Goal: Task Accomplishment & Management: Manage account settings

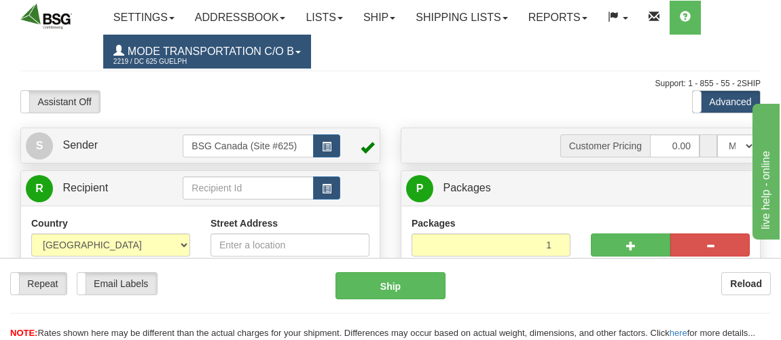
drag, startPoint x: 0, startPoint y: 0, endPoint x: 297, endPoint y: 51, distance: 301.1
click at [297, 51] on link "Mode Transportation c/o B 2219 / DC 625 Guelph" at bounding box center [207, 52] width 208 height 34
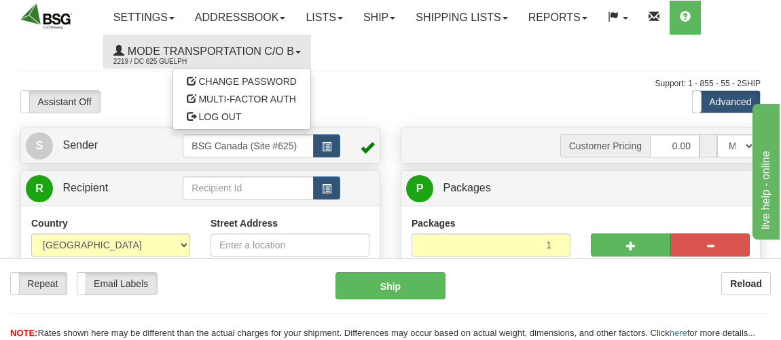
click at [534, 39] on ul "Settings Shipping Preferences Fields Preferences New Addressbook Recipients Sen…" at bounding box center [431, 35] width 657 height 68
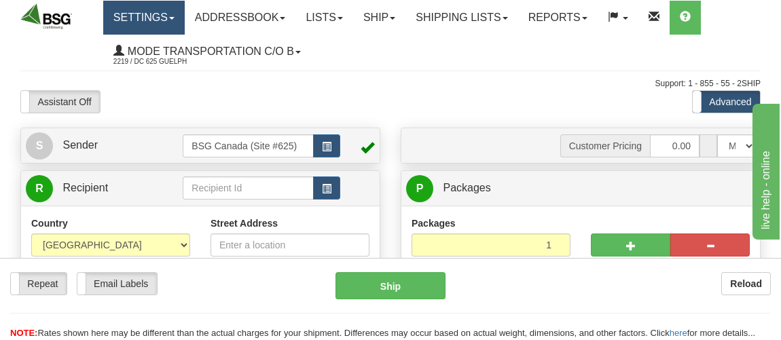
click at [167, 12] on link "Settings" at bounding box center [143, 18] width 81 height 34
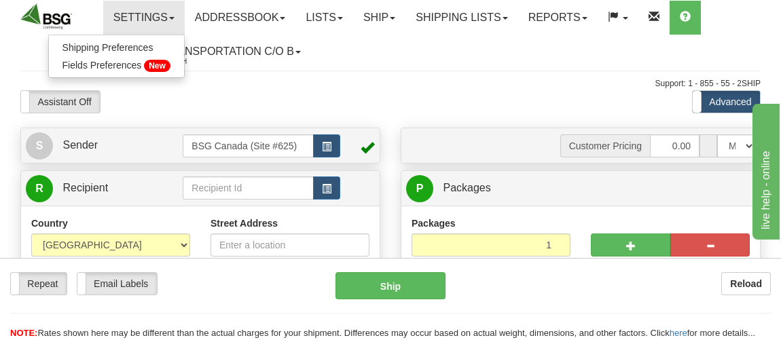
click at [469, 90] on div at bounding box center [390, 90] width 740 height 1
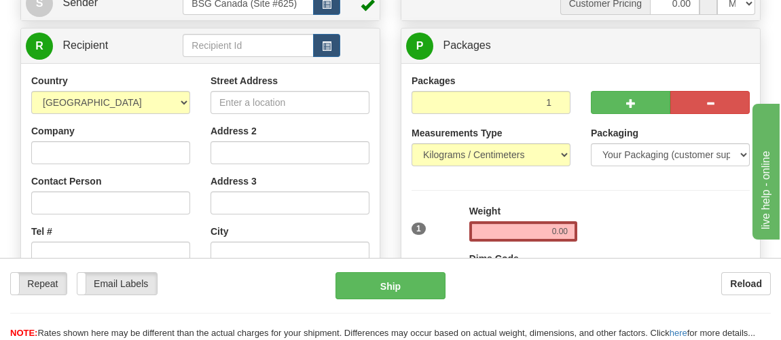
scroll to position [139, 0]
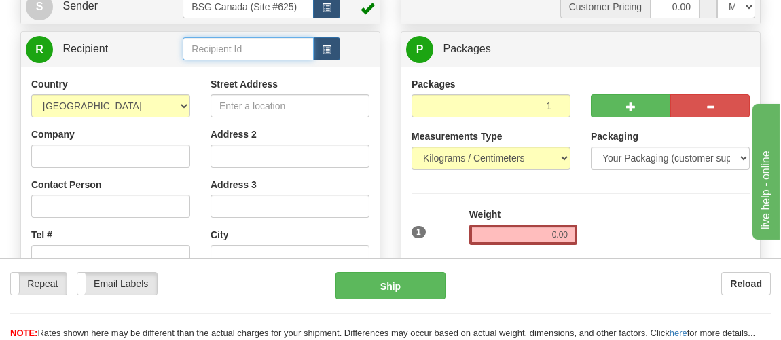
click at [272, 43] on input "text" at bounding box center [248, 48] width 130 height 23
click at [248, 37] on input "text" at bounding box center [248, 48] width 130 height 23
click at [226, 54] on input "text" at bounding box center [248, 48] width 130 height 23
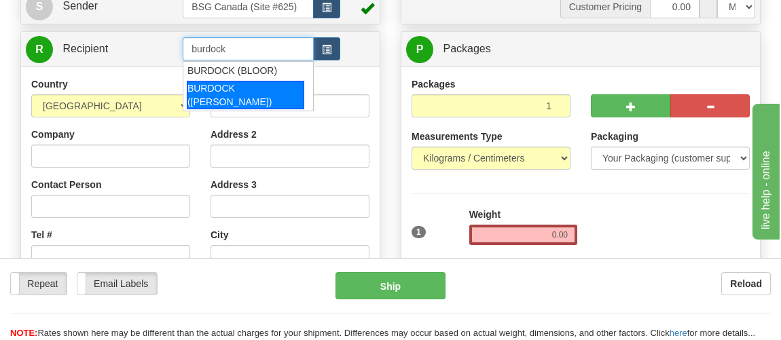
click at [249, 86] on div "BURDOCK (GEARY)" at bounding box center [245, 95] width 117 height 29
type input "BURDOCK (GEARY)"
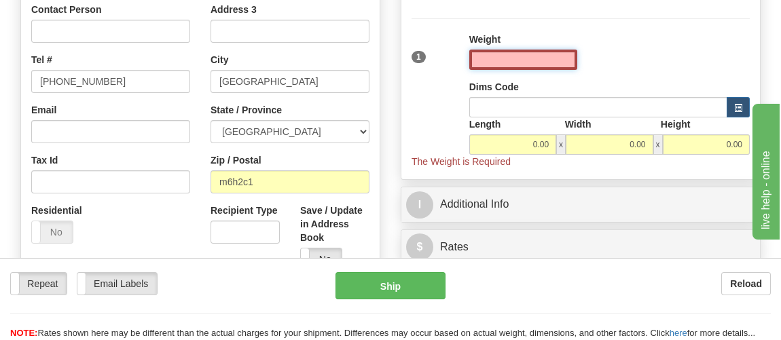
scroll to position [316, 0]
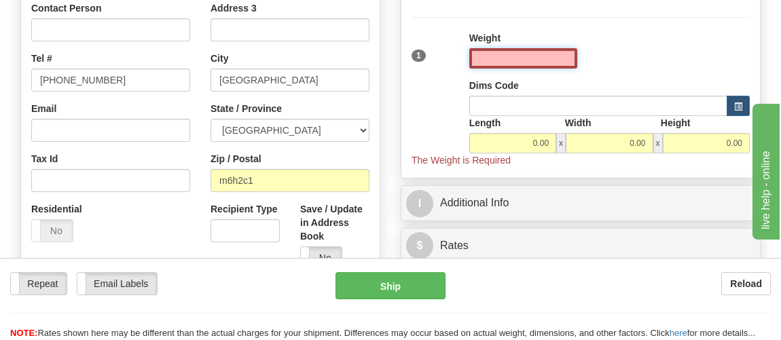
click at [543, 54] on input "text" at bounding box center [523, 58] width 108 height 20
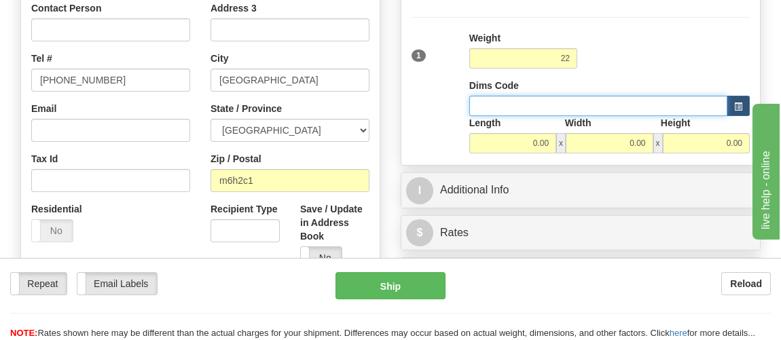
type input "22.00"
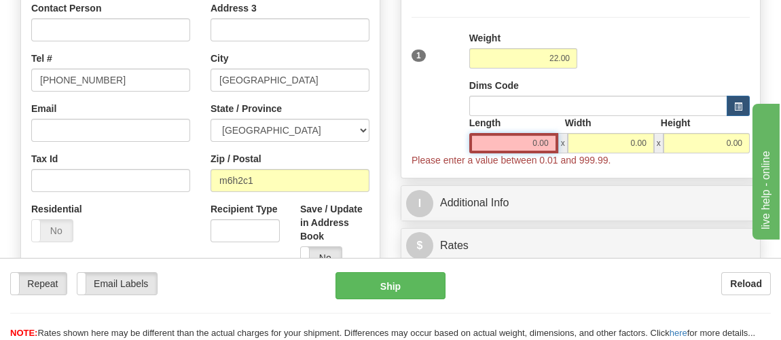
click at [520, 142] on input "0.00" at bounding box center [513, 143] width 89 height 20
click at [520, 142] on input "Length" at bounding box center [513, 143] width 89 height 20
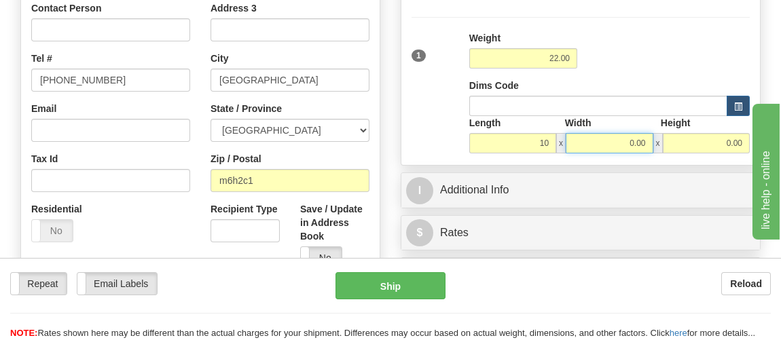
type input "10.00"
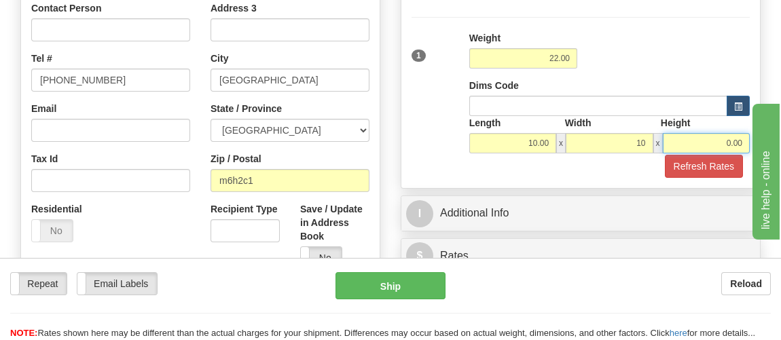
type input "10.00"
click at [665, 155] on button "Refresh Rates" at bounding box center [704, 166] width 78 height 23
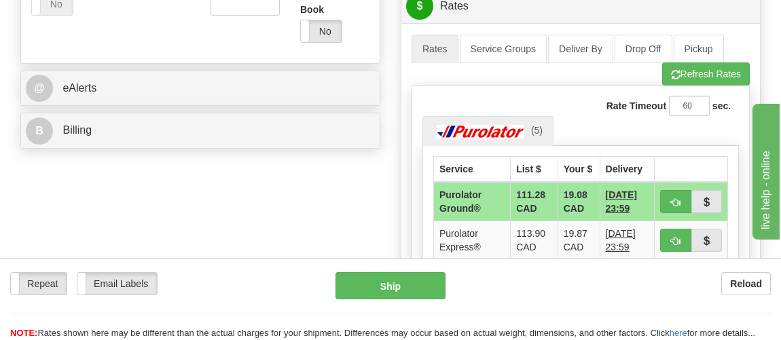
scroll to position [543, 0]
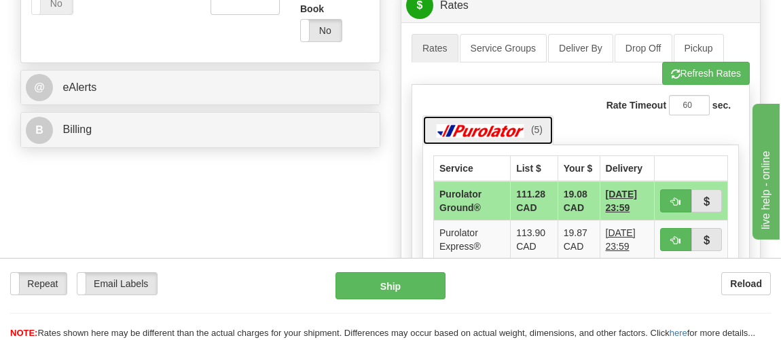
click at [477, 132] on img at bounding box center [480, 131] width 95 height 14
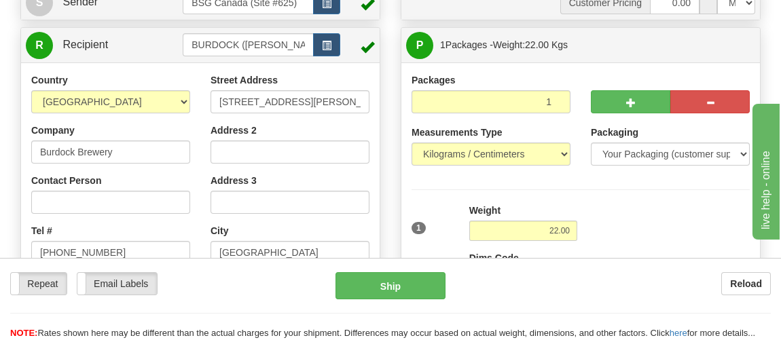
scroll to position [133, 0]
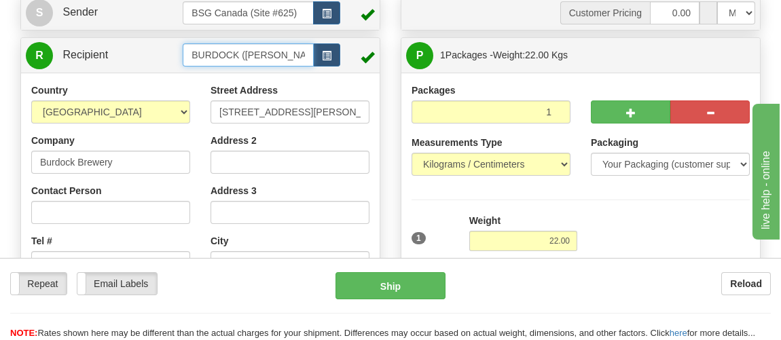
click at [265, 52] on input "BURDOCK (GEARY)" at bounding box center [248, 54] width 130 height 23
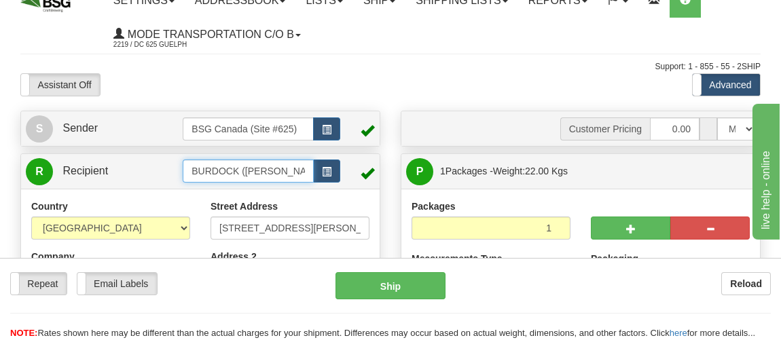
scroll to position [0, 0]
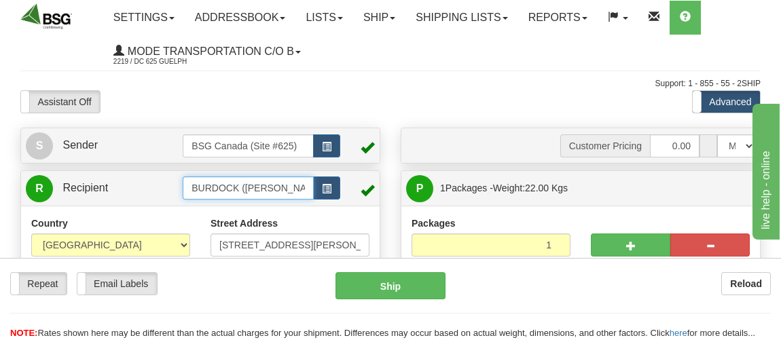
click at [276, 197] on input "BURDOCK (GEARY)" at bounding box center [248, 188] width 130 height 23
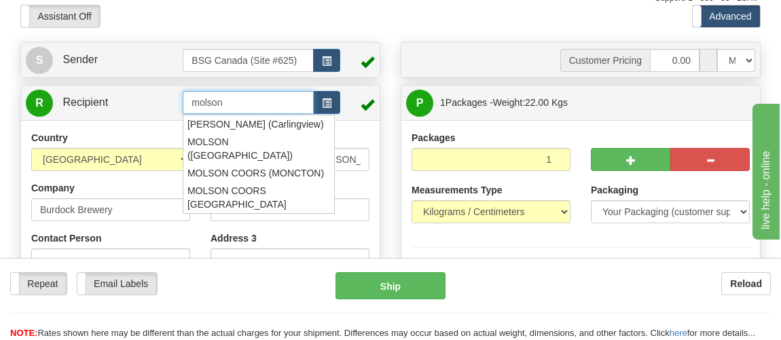
scroll to position [86, 0]
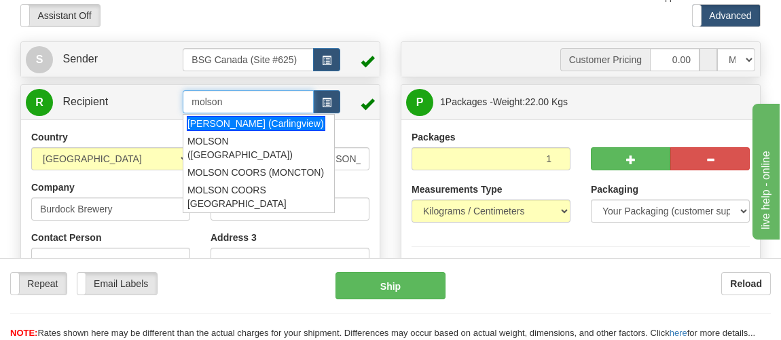
click at [270, 124] on div "MOLSON (Carlingview)" at bounding box center [256, 123] width 139 height 15
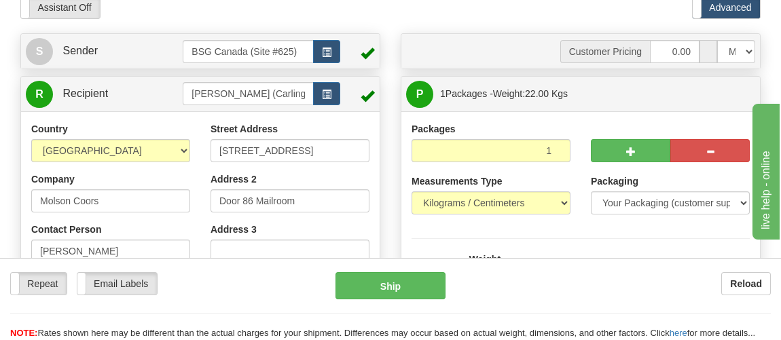
scroll to position [90, 0]
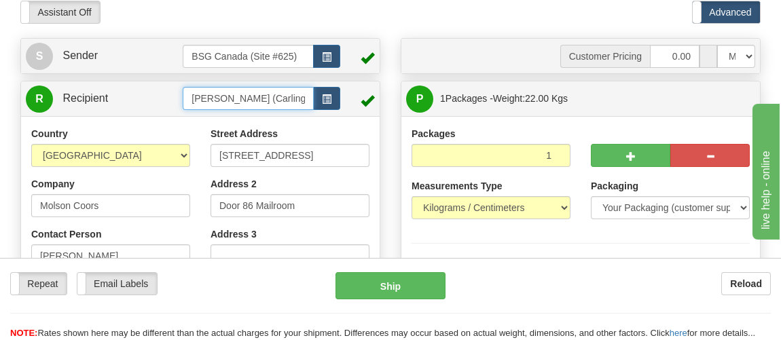
click at [251, 96] on input "MOLSON (Carlingview)" at bounding box center [248, 98] width 130 height 23
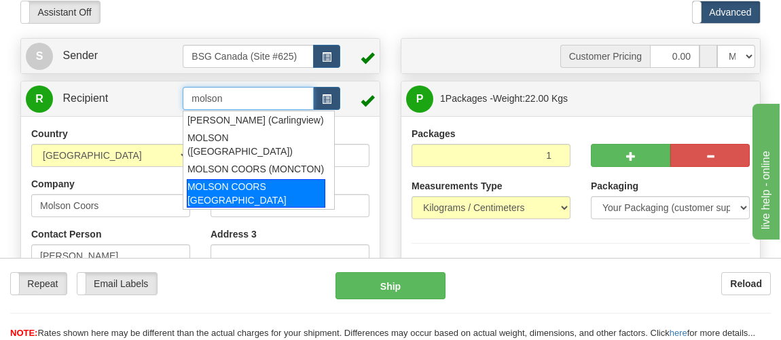
click at [274, 179] on div "MOLSON COORS TORONTO" at bounding box center [256, 193] width 139 height 29
type input "MOLSON COORS TORONTO"
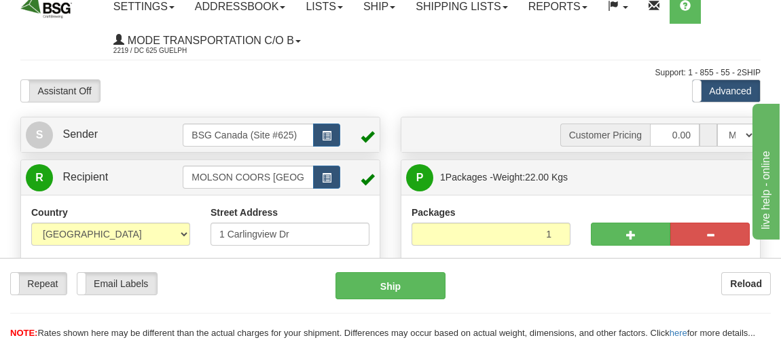
scroll to position [0, 0]
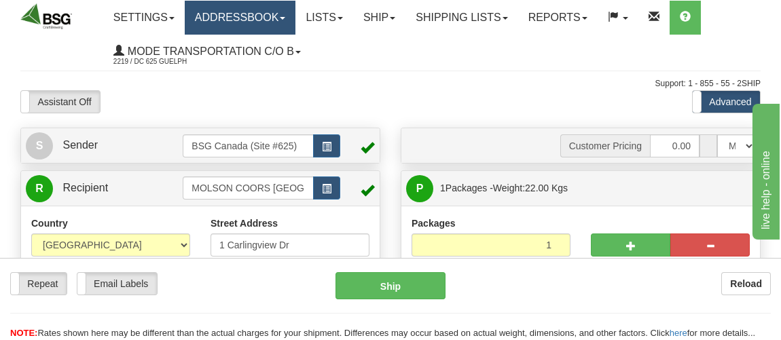
click at [274, 18] on link "Addressbook" at bounding box center [240, 18] width 111 height 34
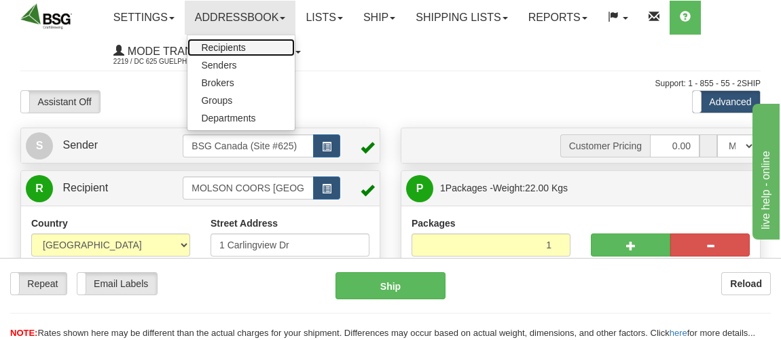
click at [240, 45] on span "Recipients" at bounding box center [223, 47] width 44 height 11
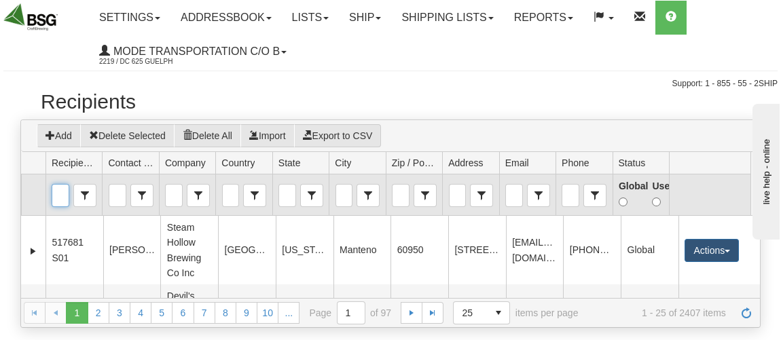
click at [58, 195] on input "Recipient Id" at bounding box center [60, 196] width 16 height 22
type input ","
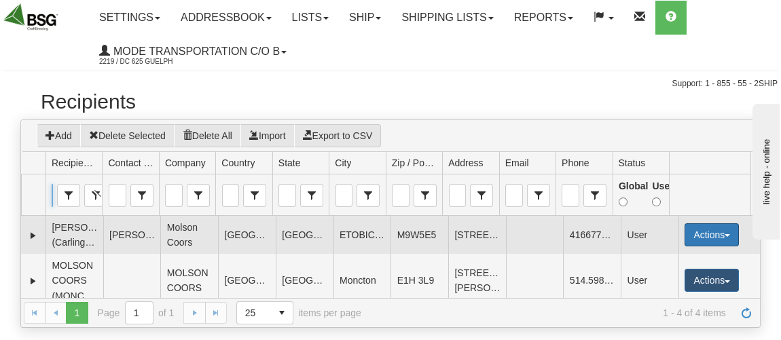
type input "molson"
click at [723, 247] on button "Actions" at bounding box center [712, 234] width 54 height 23
click at [710, 254] on td "Actions Edit Department Accounts Delete Ship" at bounding box center [718, 235] width 81 height 38
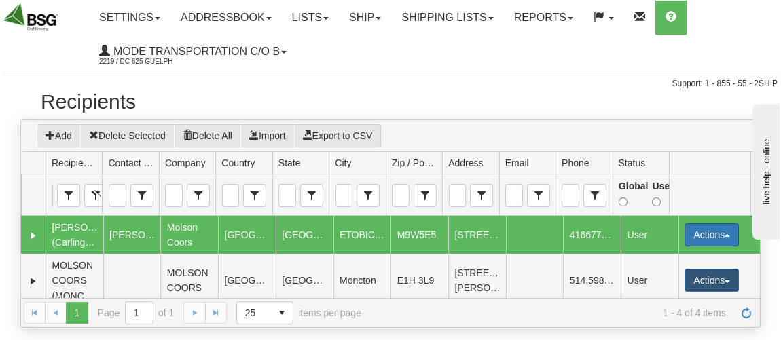
click at [725, 237] on span "button" at bounding box center [727, 235] width 5 height 3
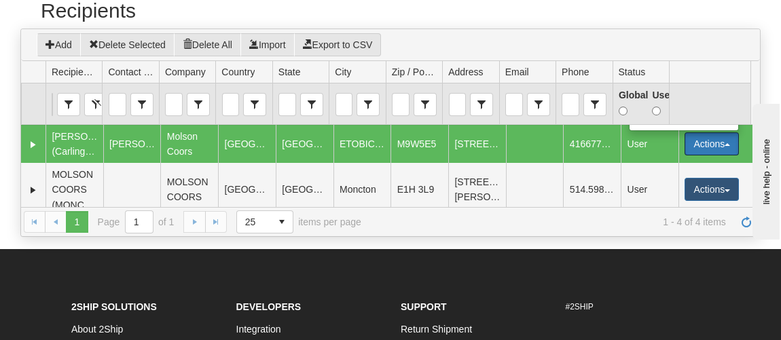
scroll to position [98, 0]
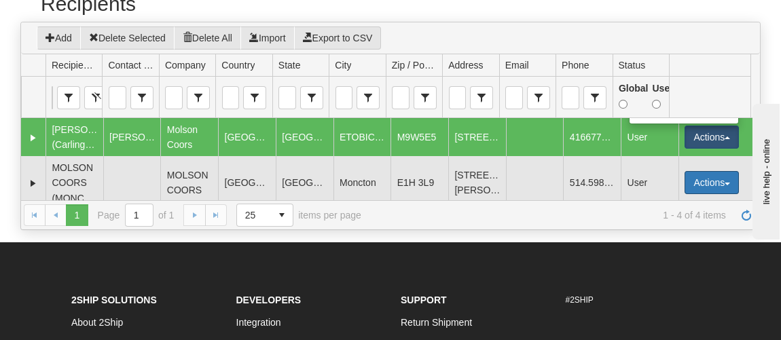
click at [709, 186] on button "Actions" at bounding box center [712, 182] width 54 height 23
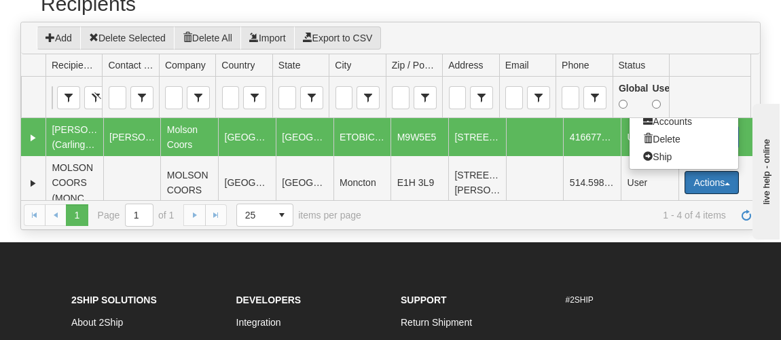
click at [536, 141] on td at bounding box center [535, 137] width 58 height 38
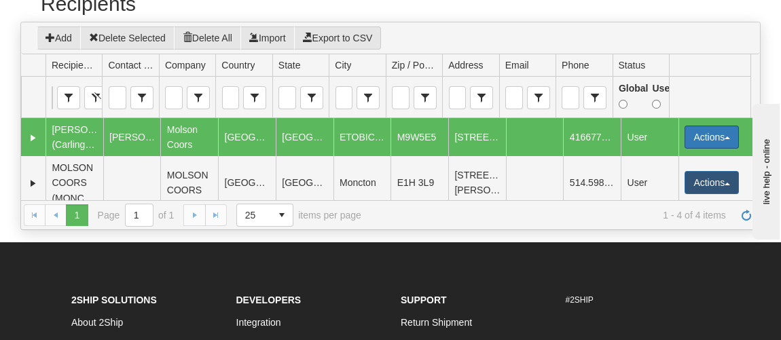
click at [712, 146] on button "Actions" at bounding box center [712, 137] width 54 height 23
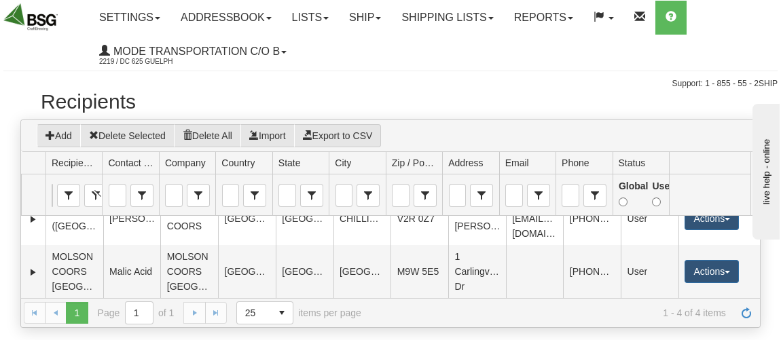
click at [741, 232] on td "Actions Edit Department Accounts Delete Ship" at bounding box center [718, 218] width 81 height 53
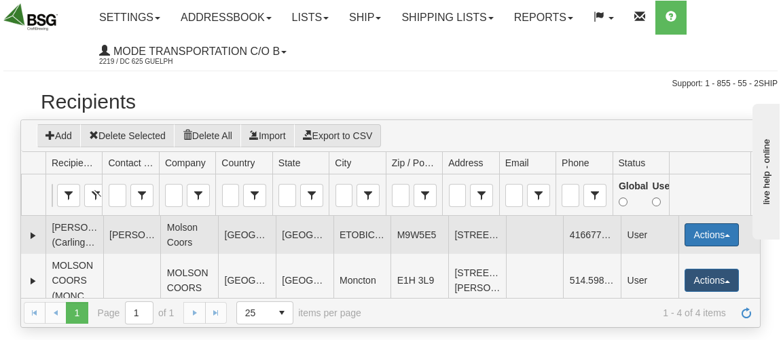
click at [721, 238] on button "Actions" at bounding box center [712, 234] width 54 height 23
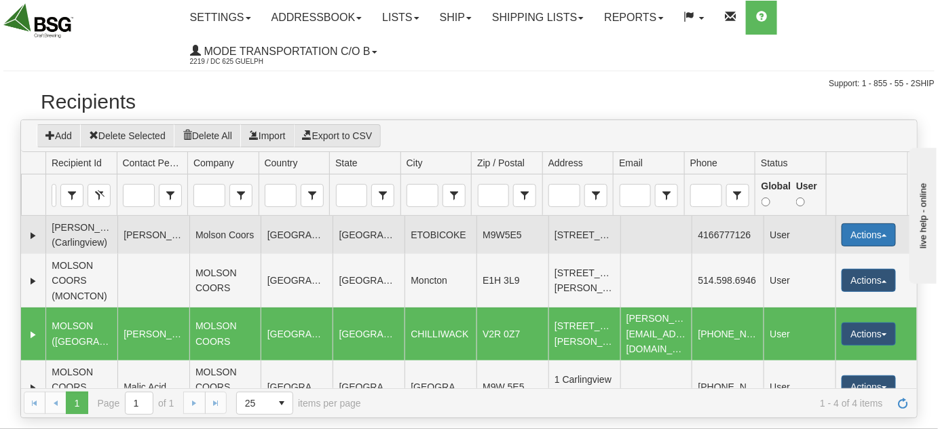
click at [780, 233] on button "Actions" at bounding box center [869, 234] width 54 height 23
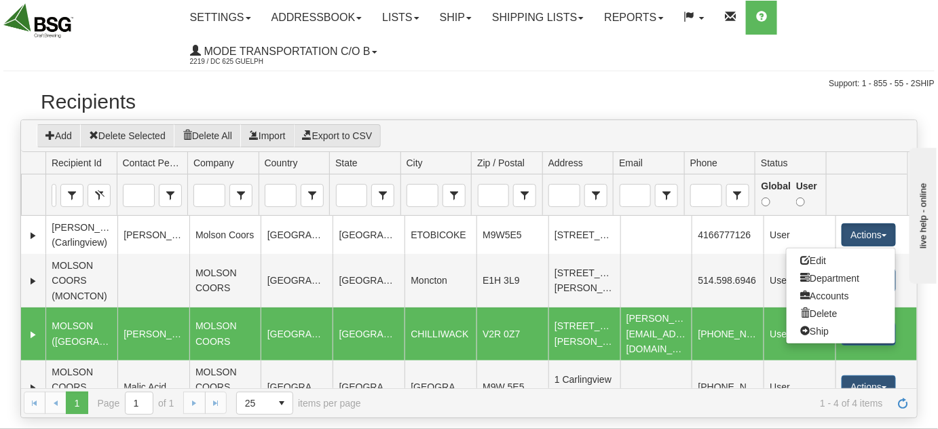
click at [766, 92] on h2 "Recipients" at bounding box center [469, 101] width 857 height 22
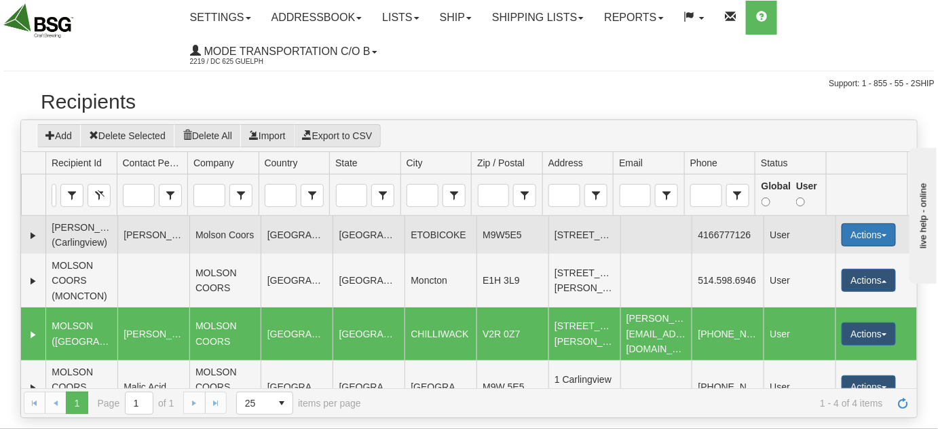
click at [780, 242] on button "Actions" at bounding box center [869, 234] width 54 height 23
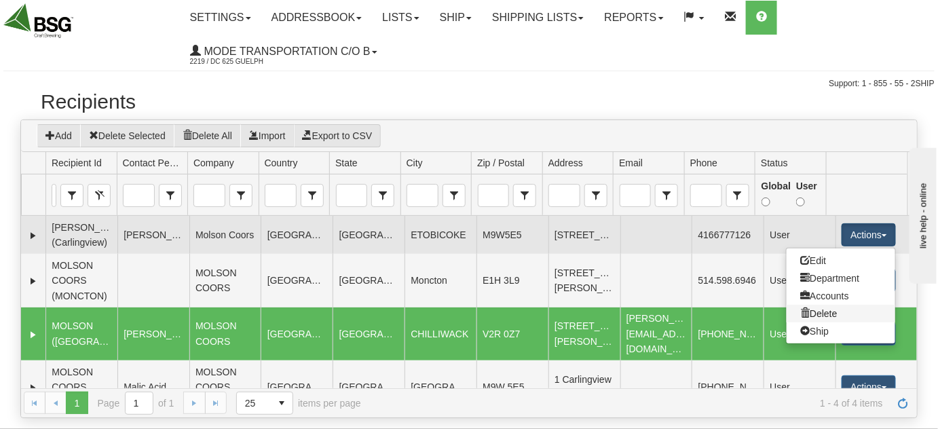
click at [780, 312] on link "Delete" at bounding box center [841, 314] width 109 height 18
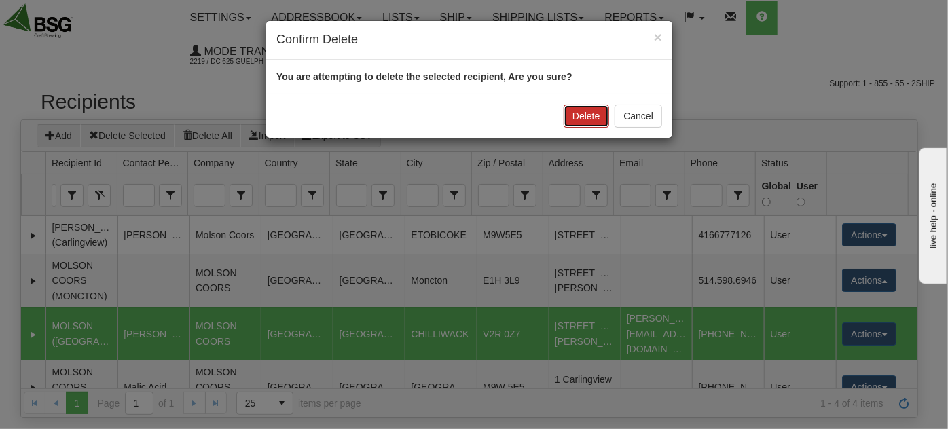
click at [594, 121] on button "Delete" at bounding box center [586, 116] width 45 height 23
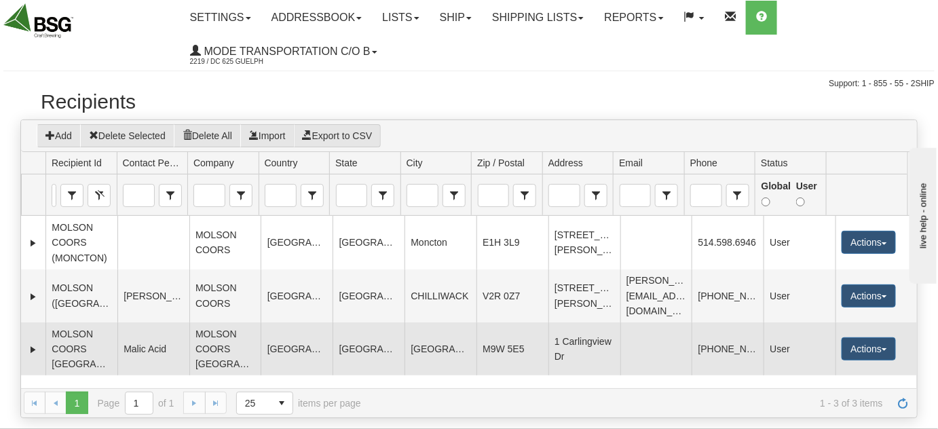
click at [437, 331] on td "Toronto" at bounding box center [441, 349] width 72 height 53
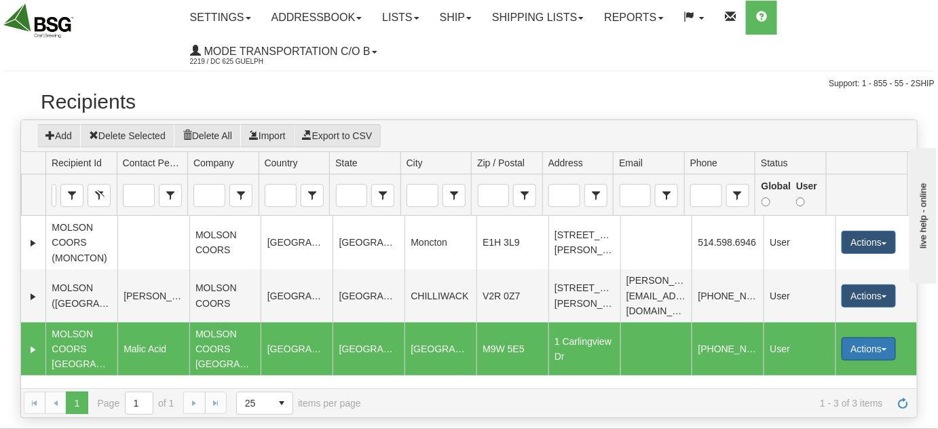
click at [780, 338] on button "Actions" at bounding box center [869, 349] width 54 height 23
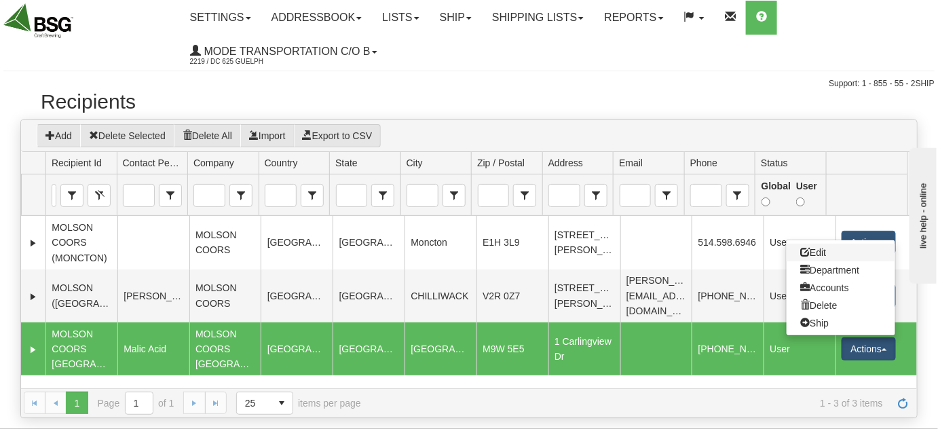
click at [780, 244] on link "Edit" at bounding box center [841, 253] width 109 height 18
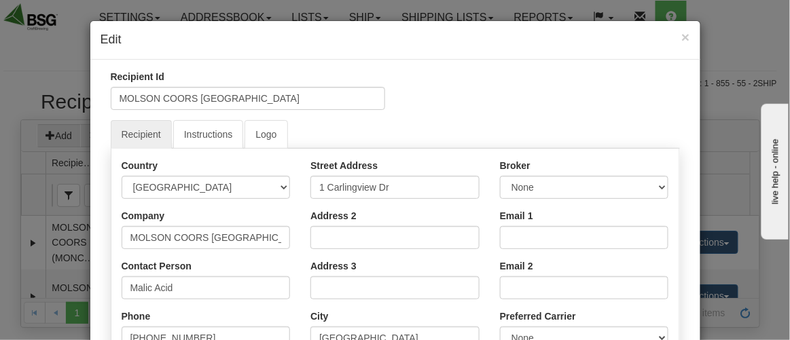
click at [673, 40] on h4 "Edit" at bounding box center [395, 40] width 589 height 18
click at [682, 35] on span "×" at bounding box center [685, 37] width 8 height 16
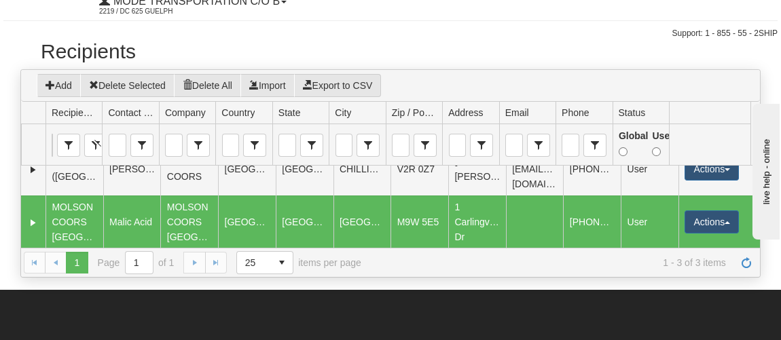
scroll to position [49, 0]
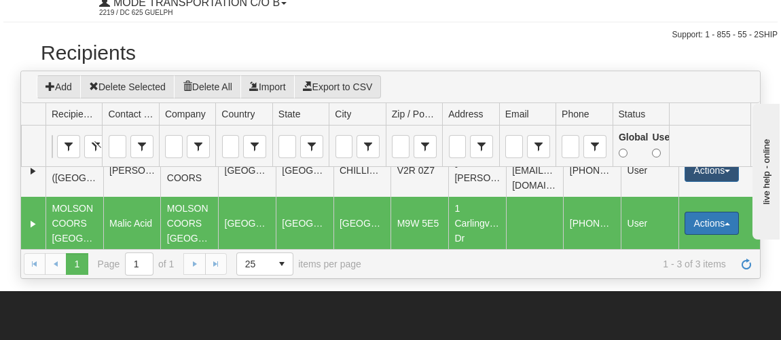
click at [729, 213] on button "Actions" at bounding box center [712, 223] width 54 height 23
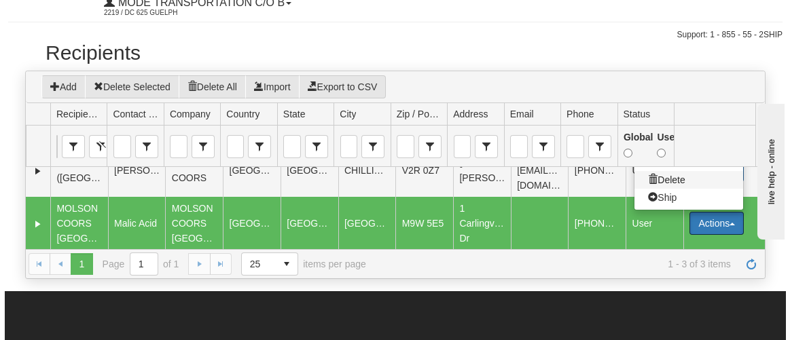
scroll to position [0, 0]
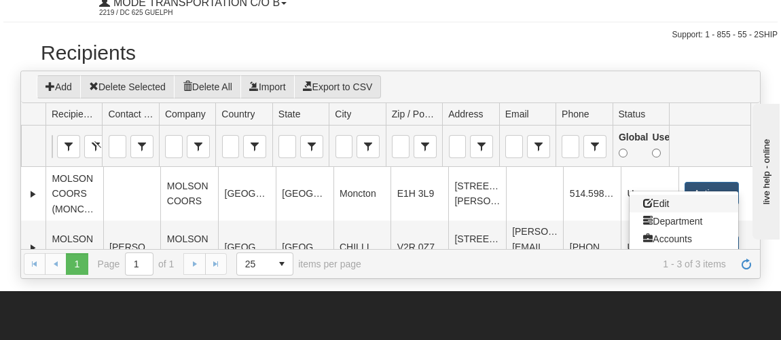
click at [660, 201] on link "Edit" at bounding box center [684, 204] width 109 height 18
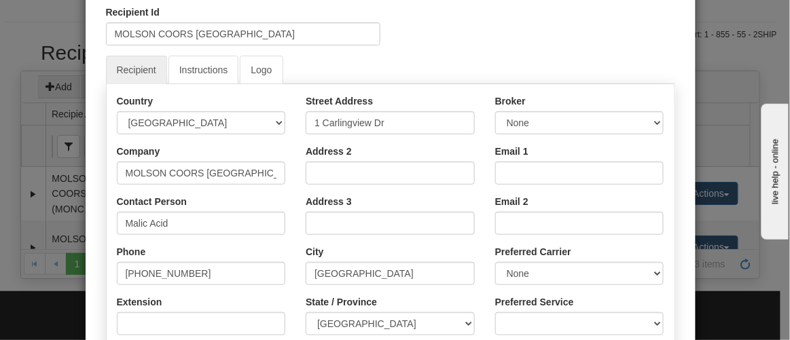
scroll to position [65, 0]
click at [198, 176] on input "MOLSON COORS TORONTO" at bounding box center [201, 172] width 169 height 23
click at [239, 177] on input "MOLSON COORS TORONTO" at bounding box center [201, 172] width 169 height 23
click at [258, 173] on input "MOLSON COORS TORONTO" at bounding box center [201, 172] width 169 height 23
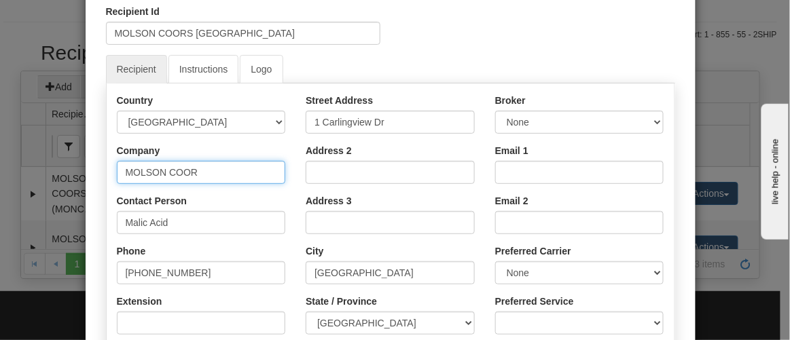
click at [258, 173] on input "MOLSON COOR" at bounding box center [201, 172] width 169 height 23
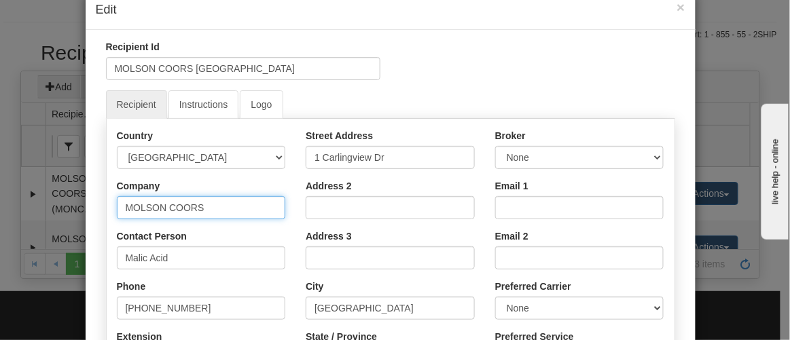
scroll to position [26, 0]
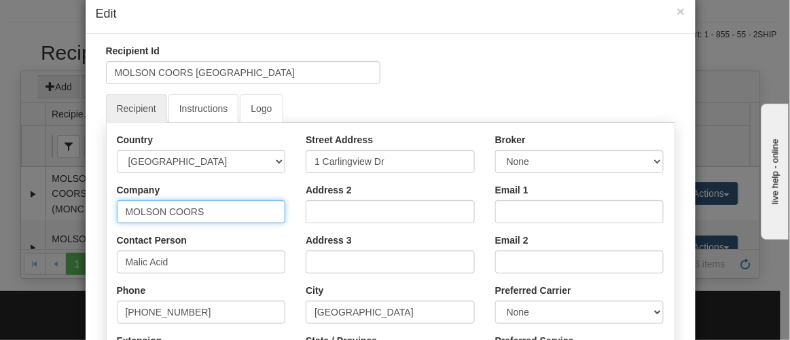
type input "MOLSON COORS"
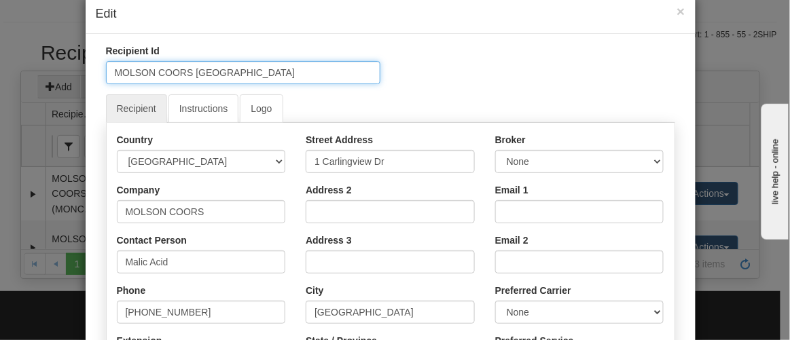
click at [189, 71] on input "MOLSON COORS TORONTO" at bounding box center [243, 72] width 274 height 23
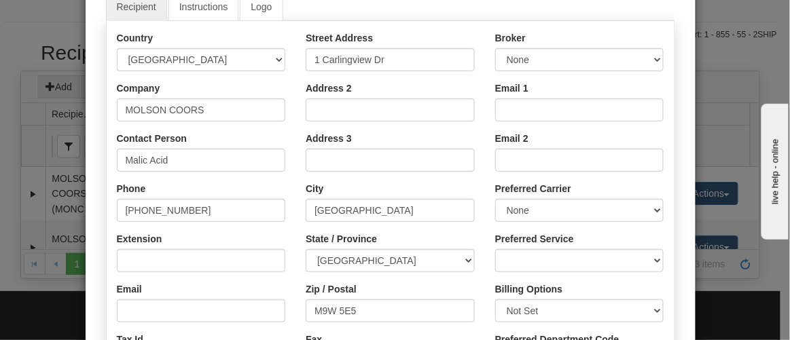
scroll to position [136, 0]
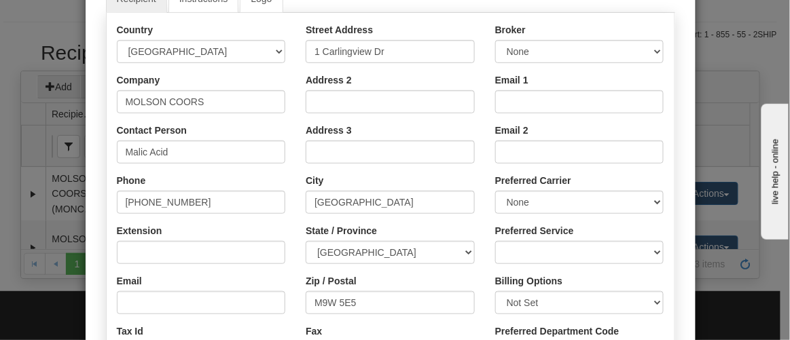
type input "MOLSON COORS (TORONTO)"
click at [195, 147] on input "Malic Acid" at bounding box center [201, 152] width 169 height 23
click at [196, 145] on input "Malic Acid" at bounding box center [201, 152] width 169 height 23
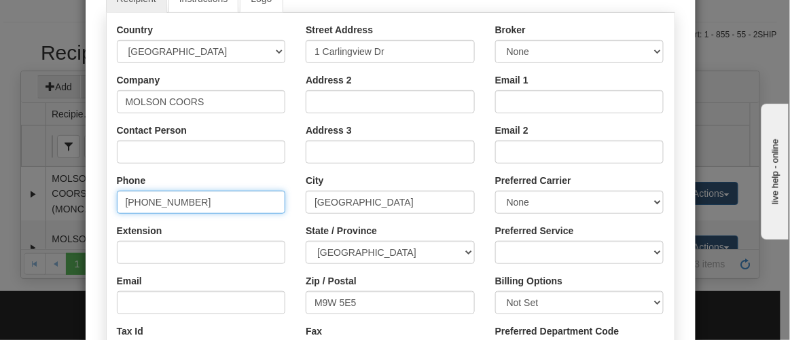
click at [215, 198] on input "514 598 6946" at bounding box center [201, 202] width 169 height 23
click at [230, 201] on input "514 598 6946" at bounding box center [201, 202] width 169 height 23
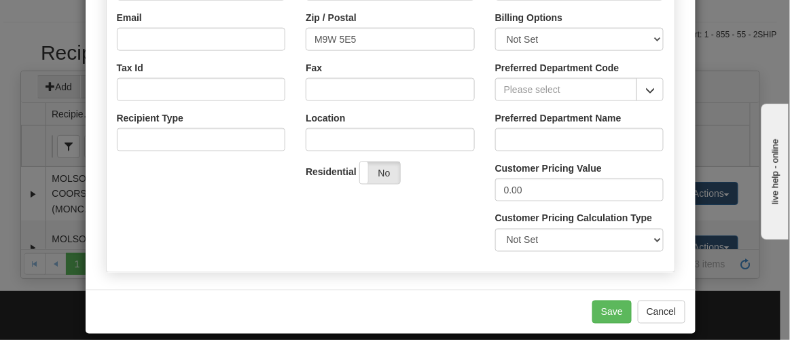
scroll to position [409, 0]
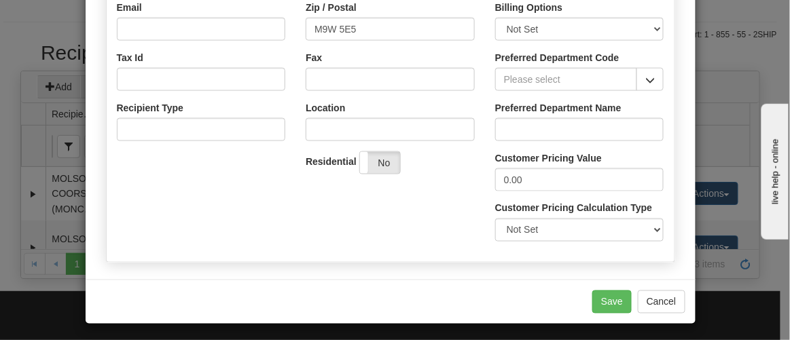
click at [602, 312] on div "Save Cancel" at bounding box center [391, 302] width 610 height 44
click at [598, 304] on button "Save" at bounding box center [611, 302] width 39 height 23
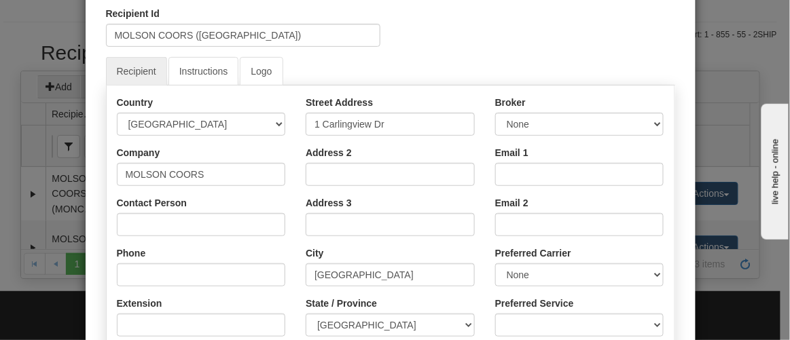
scroll to position [122, 0]
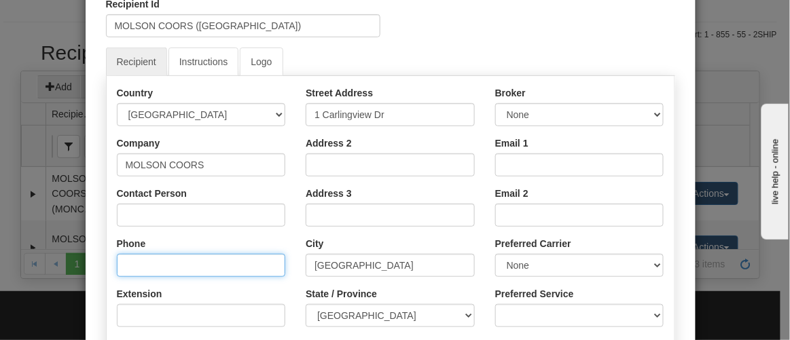
click at [175, 262] on input "Phone" at bounding box center [201, 265] width 169 height 23
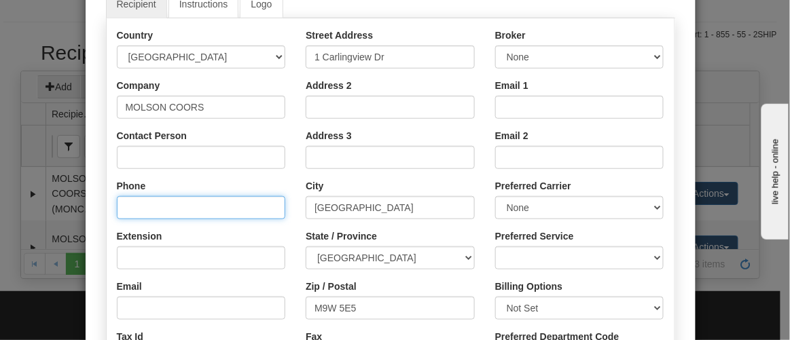
scroll to position [180, 0]
paste input "(416) 679-1786"
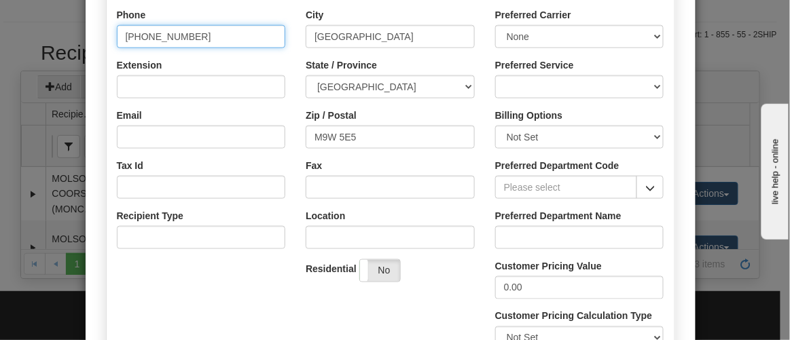
scroll to position [462, 0]
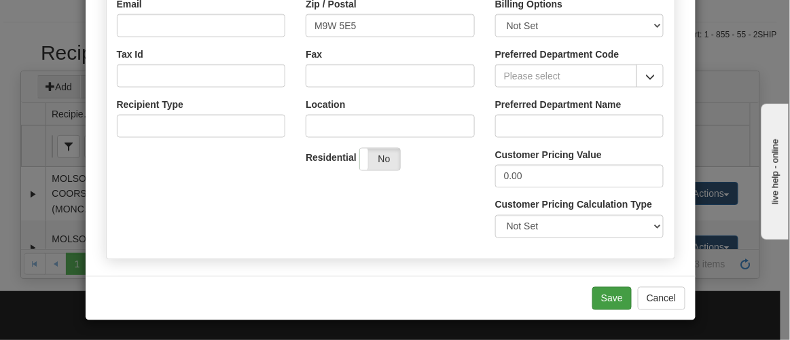
type input "(416) 679-1786"
click at [613, 298] on button "Save" at bounding box center [611, 298] width 39 height 23
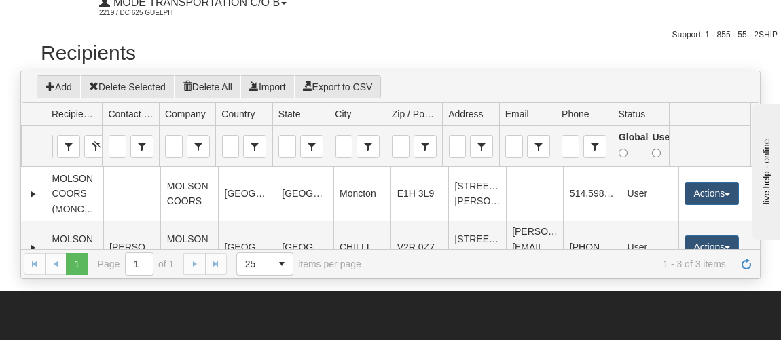
scroll to position [0, 0]
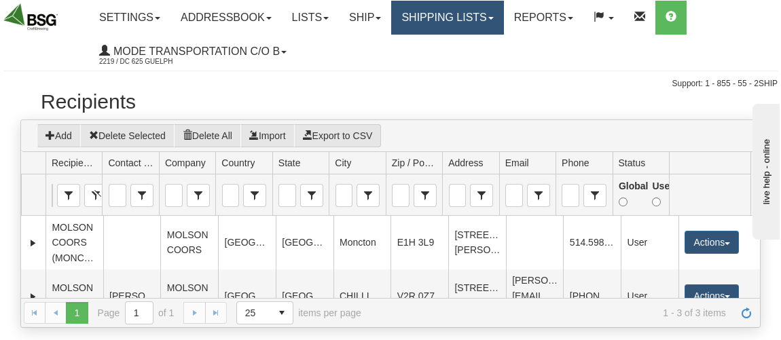
click at [479, 22] on link "Shipping lists" at bounding box center [447, 18] width 112 height 34
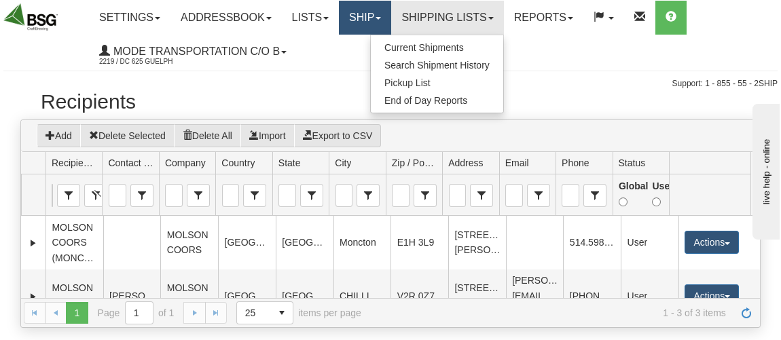
click at [371, 19] on link "Ship" at bounding box center [365, 18] width 52 height 34
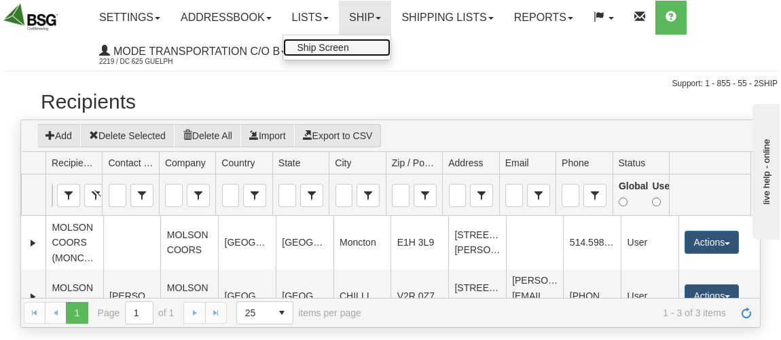
click at [348, 44] on span "Ship Screen" at bounding box center [323, 47] width 52 height 11
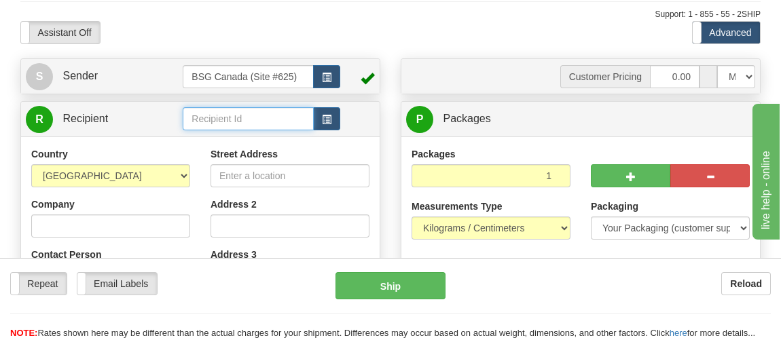
click at [238, 123] on input "text" at bounding box center [248, 118] width 130 height 23
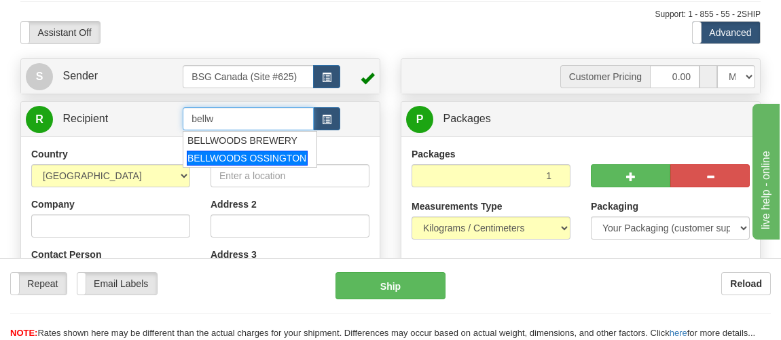
click at [275, 155] on div "BELLWOODS OSSINGTON" at bounding box center [247, 158] width 121 height 15
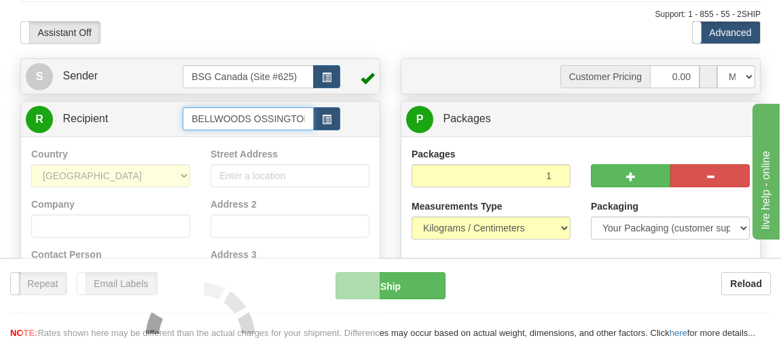
type input "BELLWOODS OSSINGTON"
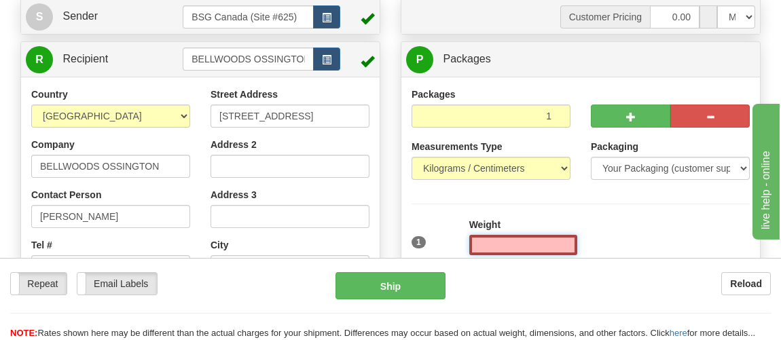
scroll to position [128, 0]
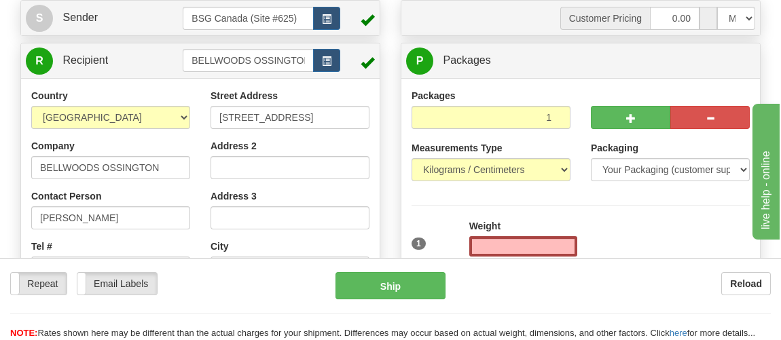
type input "0.00"
click at [265, 43] on div "S Sender BSG Canada (Site #625)" at bounding box center [200, 285] width 380 height 570
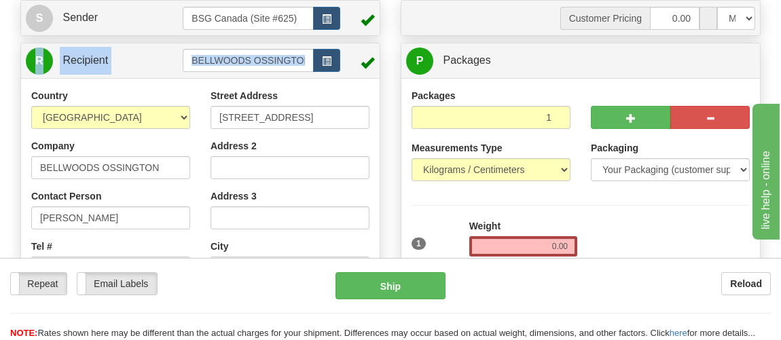
click at [265, 43] on div "S Sender BSG Canada (Site #625)" at bounding box center [200, 285] width 380 height 570
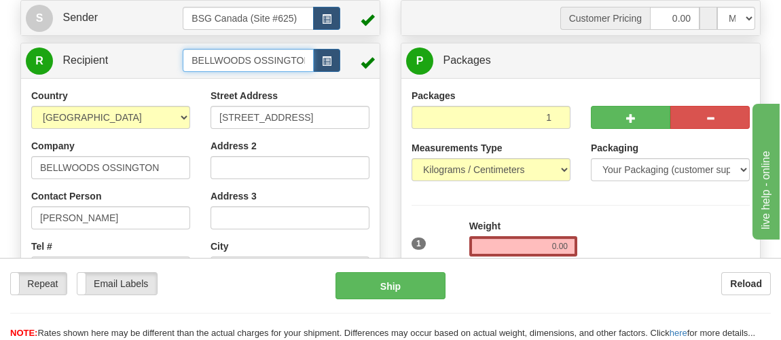
click at [243, 58] on input "BELLWOODS OSSINGTON" at bounding box center [248, 60] width 130 height 23
click at [247, 56] on input "BELLWOODS OSSINGTON" at bounding box center [248, 60] width 130 height 23
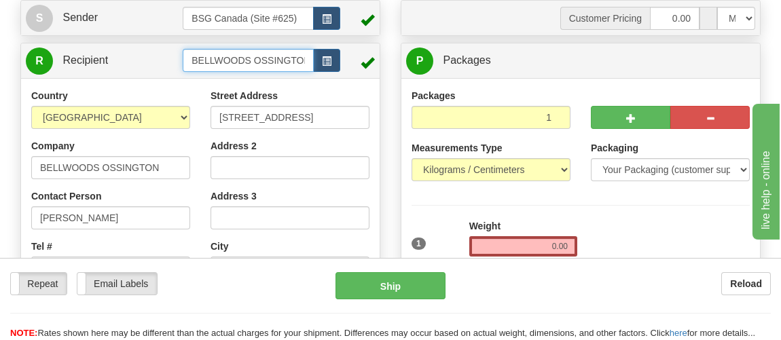
click at [247, 56] on input "BELLWOODS OSSINGTON" at bounding box center [248, 60] width 130 height 23
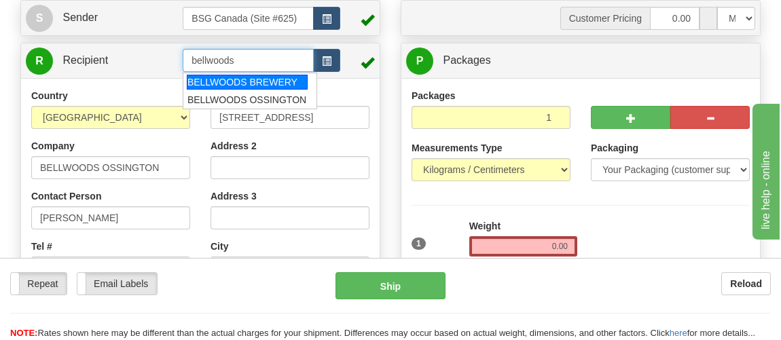
click at [263, 81] on div "BELLWOODS BREWERY" at bounding box center [247, 82] width 121 height 15
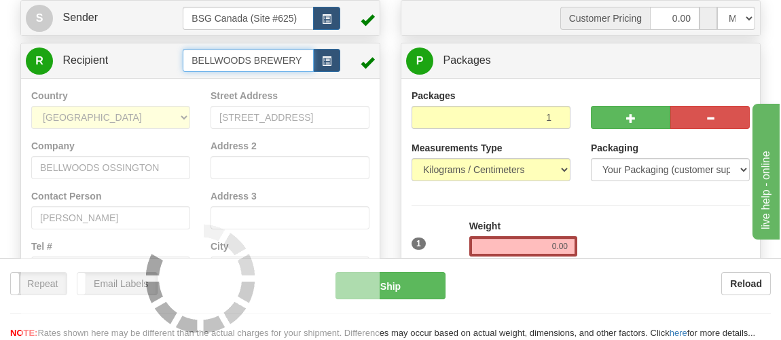
type input "BELLWOODS BREWERY"
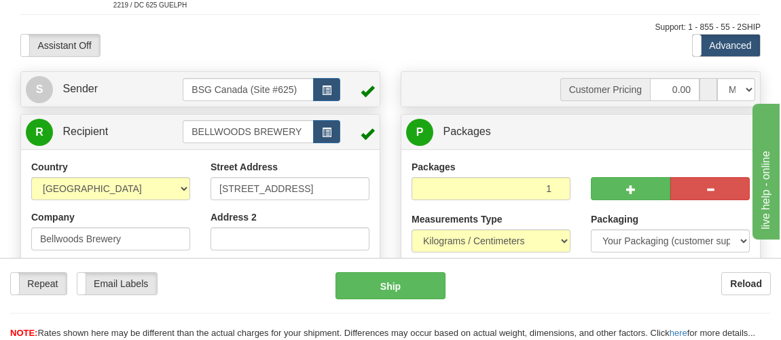
scroll to position [0, 0]
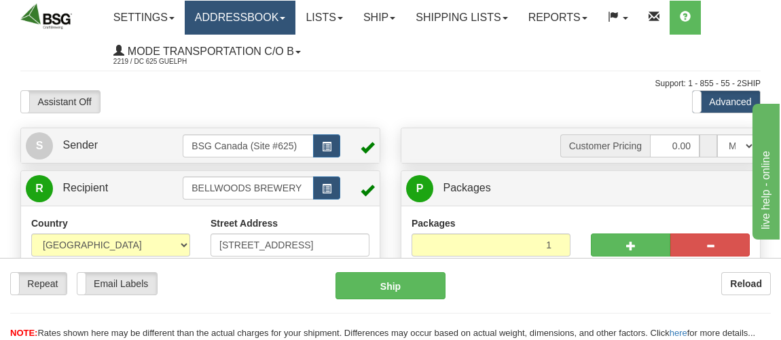
type input "0.00"
click at [232, 12] on link "Addressbook" at bounding box center [240, 18] width 111 height 34
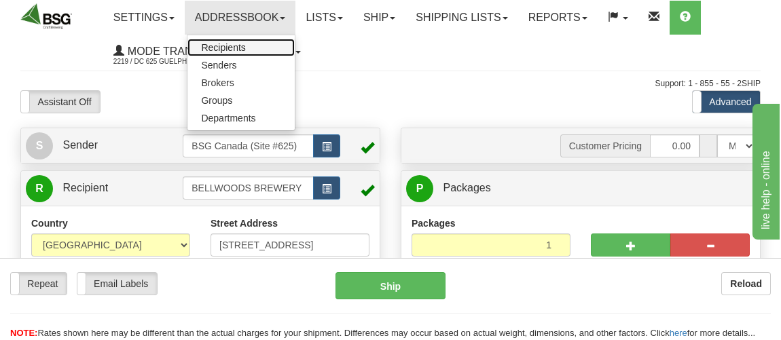
click at [225, 45] on span "Recipients" at bounding box center [223, 47] width 44 height 11
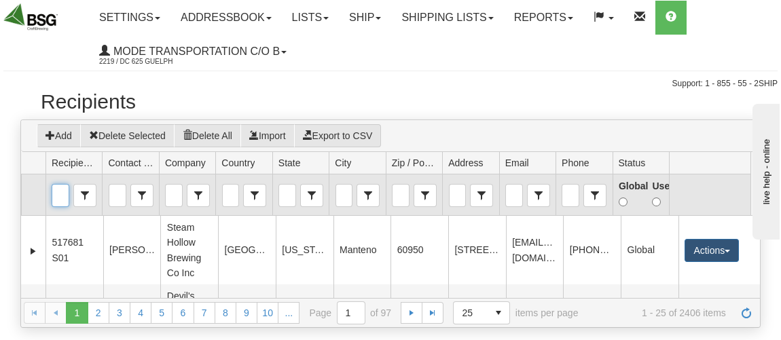
click at [63, 196] on input "Recipient Id" at bounding box center [60, 196] width 16 height 22
type input "b"
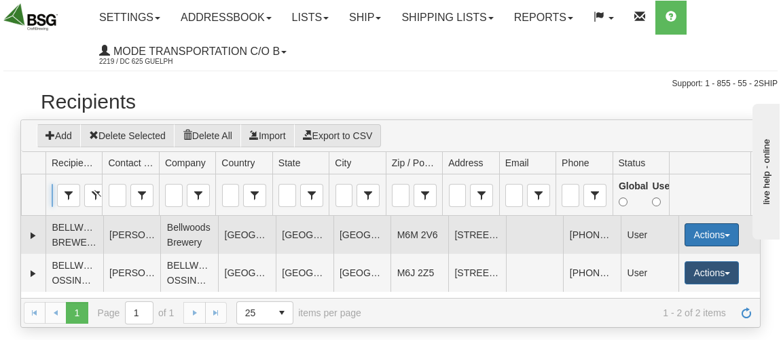
type input "bellwoods"
click at [697, 227] on button "Actions" at bounding box center [712, 234] width 54 height 23
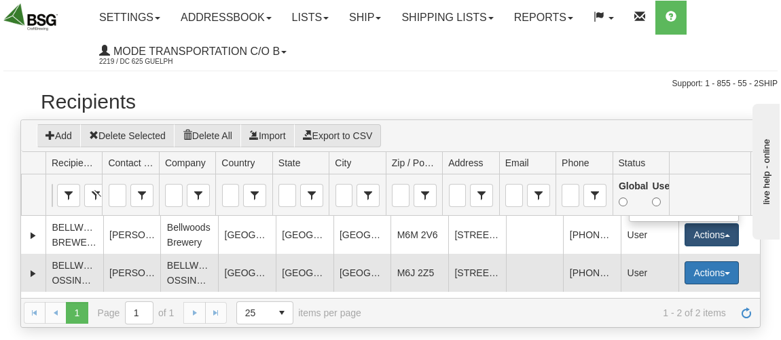
click at [710, 285] on button "Actions" at bounding box center [712, 272] width 54 height 23
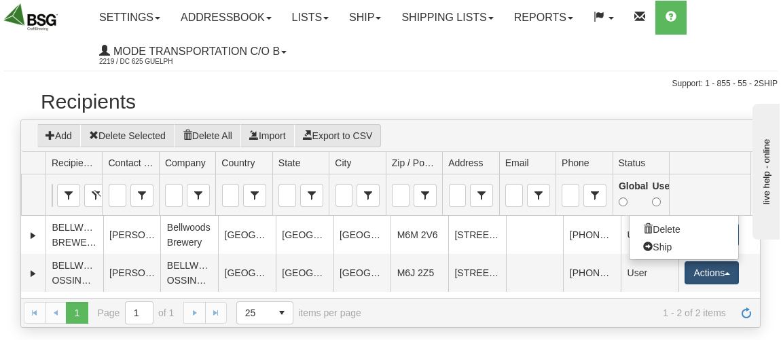
click at [772, 285] on div "× Error Cancel × Confirm Delete Delete Cancel × Create Save Cancel × Edit Save …" at bounding box center [390, 209] width 781 height 238
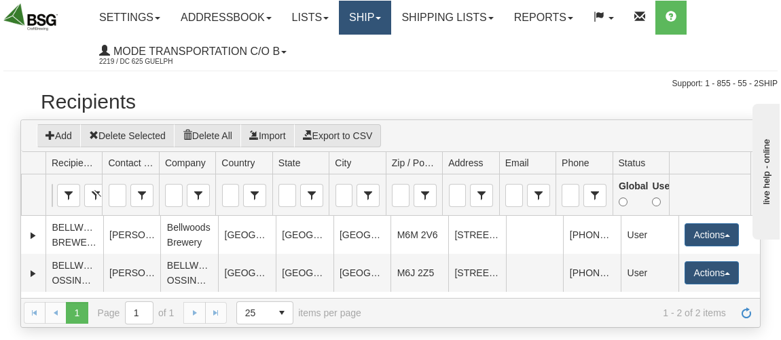
click at [385, 20] on link "Ship" at bounding box center [365, 18] width 52 height 34
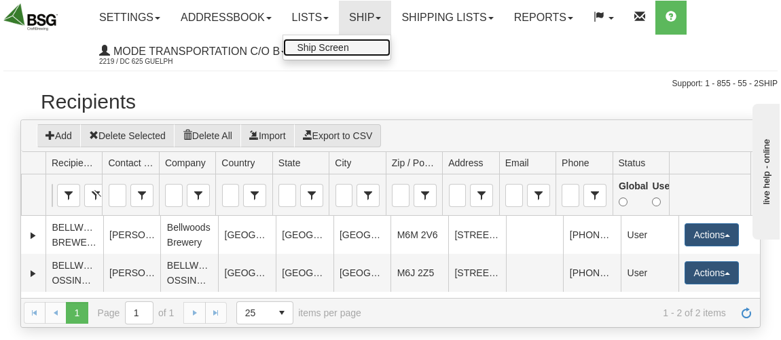
click at [348, 46] on span "Ship Screen" at bounding box center [323, 47] width 52 height 11
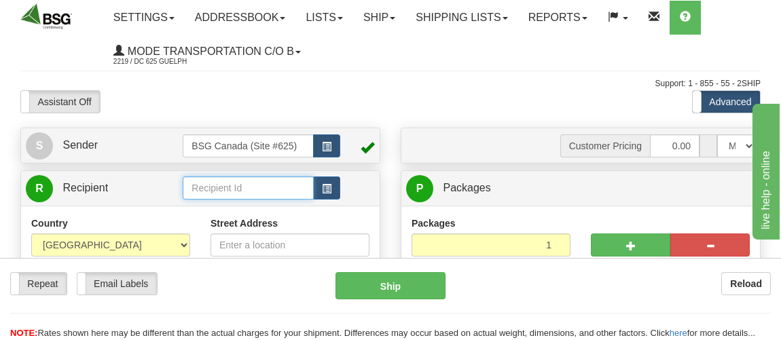
drag, startPoint x: 0, startPoint y: 0, endPoint x: 217, endPoint y: 192, distance: 289.1
click at [217, 192] on input "text" at bounding box center [248, 188] width 130 height 23
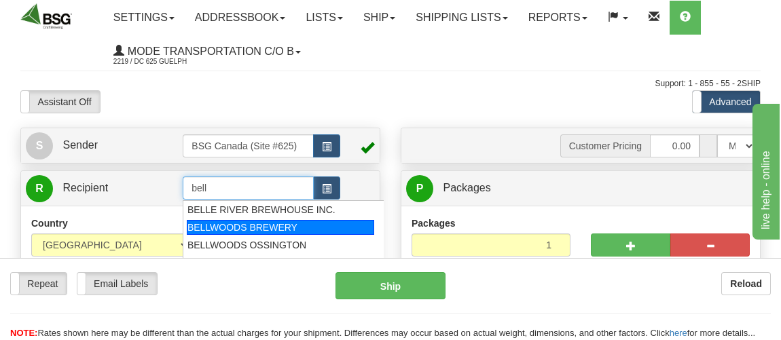
click at [272, 230] on div "BELLWOODS BREWERY" at bounding box center [281, 227] width 188 height 15
type input "BELLWOODS BREWERY"
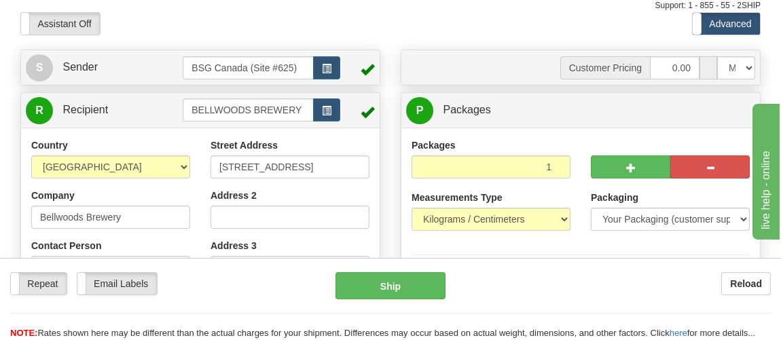
scroll to position [84, 0]
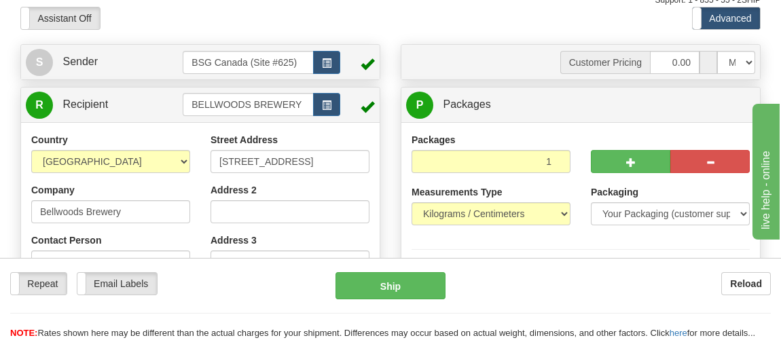
type input "0.00"
click at [471, 26] on div "Assistant On Assistant Off Do a return Do a return Previous Next Standard Advan…" at bounding box center [390, 18] width 761 height 23
